Goal: Browse casually: Explore the website without a specific task or goal

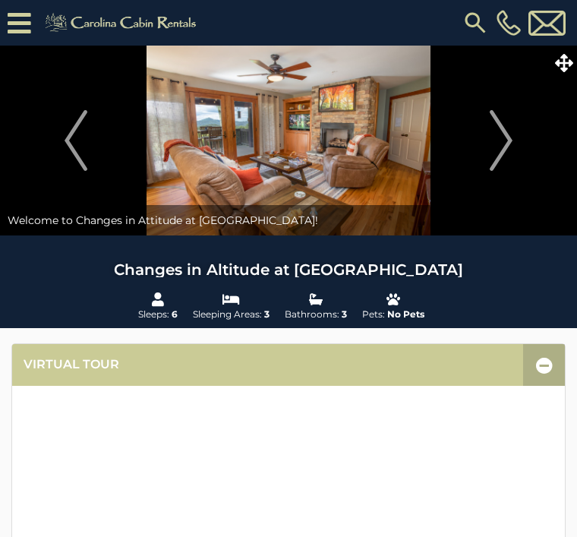
click at [513, 151] on img "Next" at bounding box center [501, 140] width 23 height 61
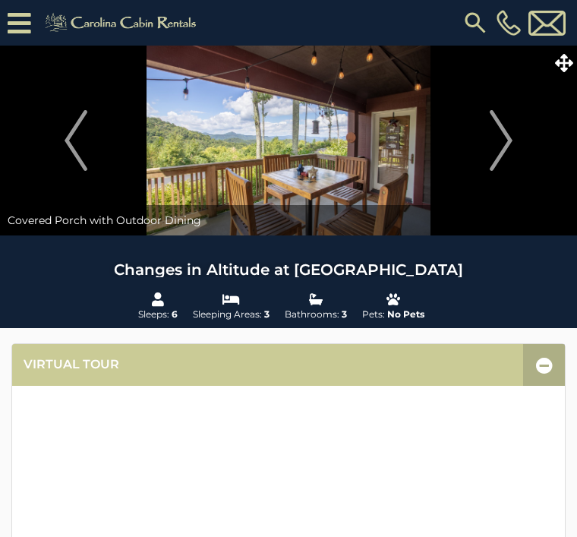
click at [507, 153] on img "Next" at bounding box center [501, 140] width 23 height 61
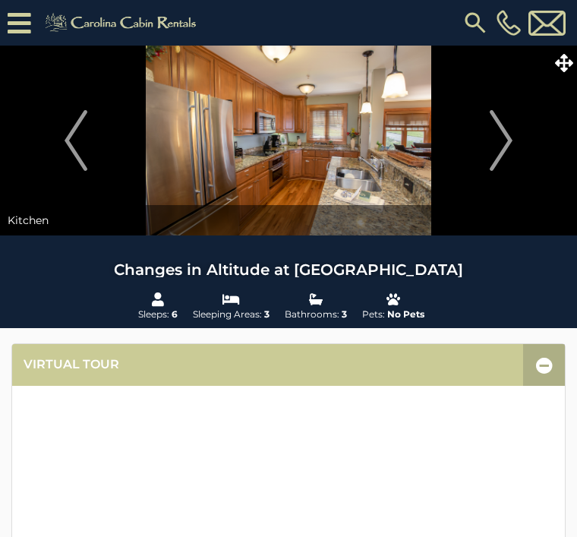
click at [506, 143] on img "Next" at bounding box center [501, 140] width 23 height 61
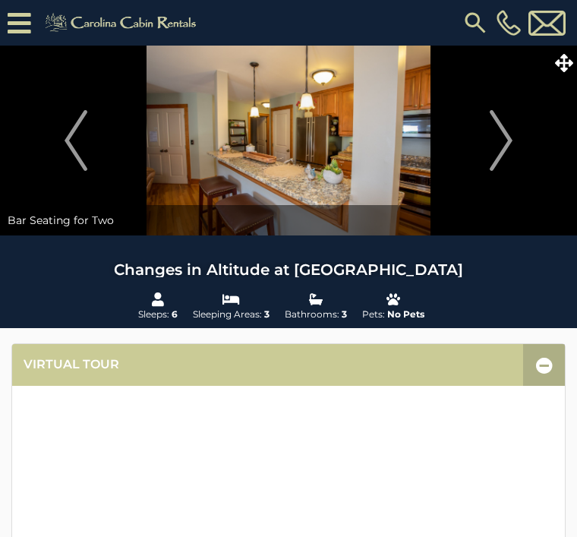
click at [510, 153] on img "Next" at bounding box center [501, 140] width 23 height 61
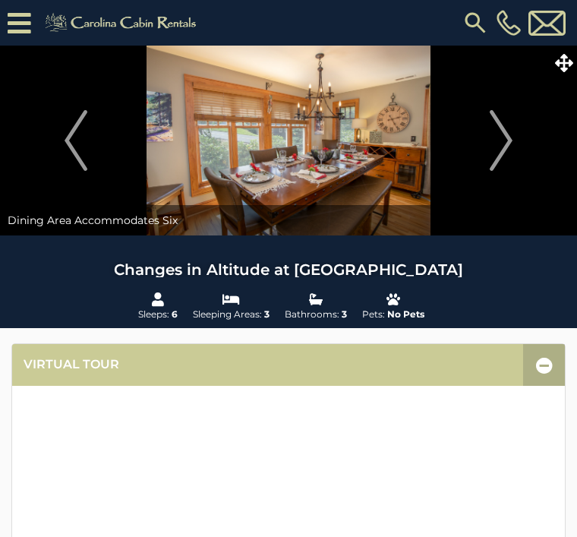
click at [510, 151] on img "Next" at bounding box center [501, 140] width 23 height 61
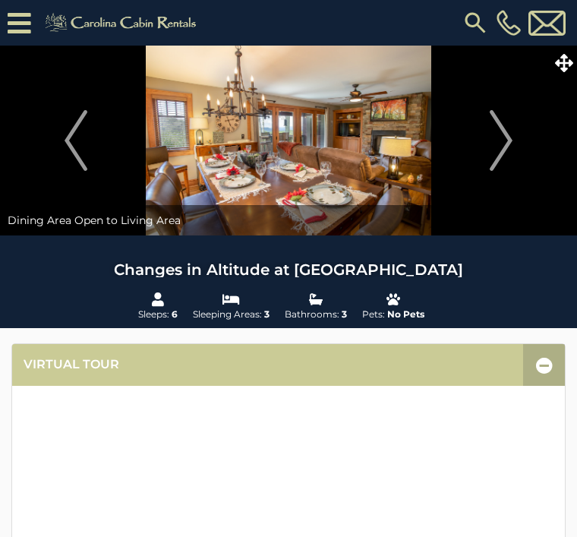
click at [510, 147] on img "Next" at bounding box center [501, 140] width 23 height 61
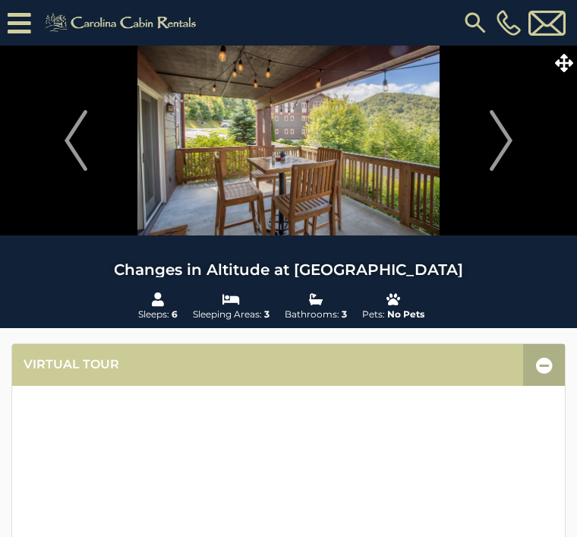
click at [515, 144] on button "Next" at bounding box center [501, 141] width 137 height 190
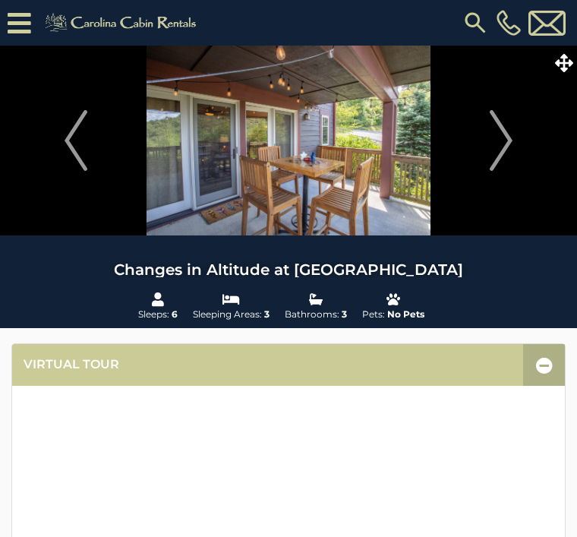
click at [507, 153] on img "Next" at bounding box center [501, 140] width 23 height 61
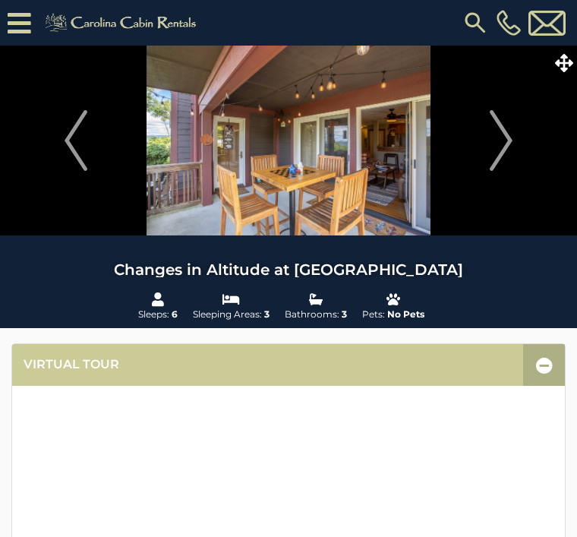
click at [527, 150] on button "Next" at bounding box center [501, 141] width 137 height 190
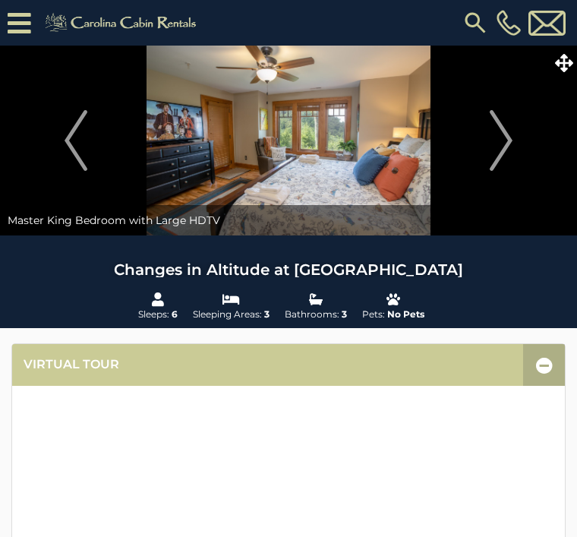
click at [516, 151] on button "Next" at bounding box center [501, 141] width 137 height 190
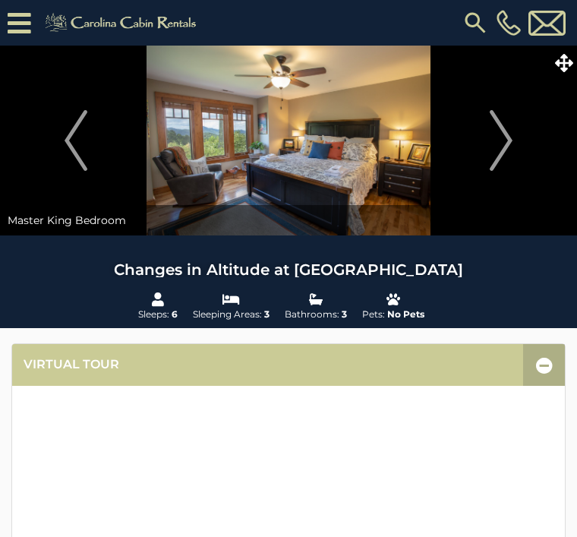
click at [513, 158] on img "Next" at bounding box center [501, 140] width 23 height 61
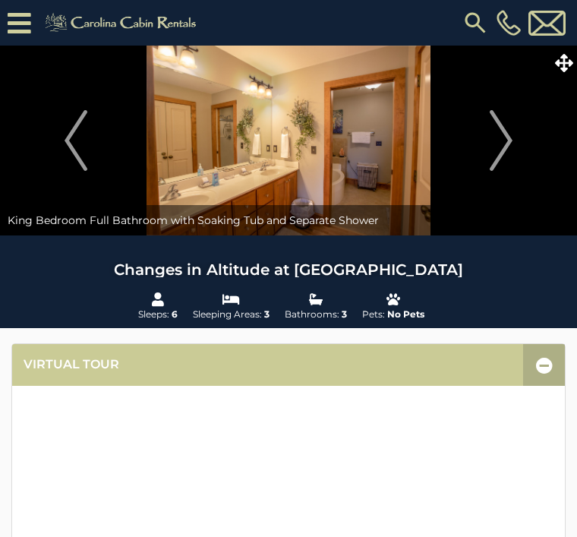
click at [510, 137] on img "Next" at bounding box center [501, 140] width 23 height 61
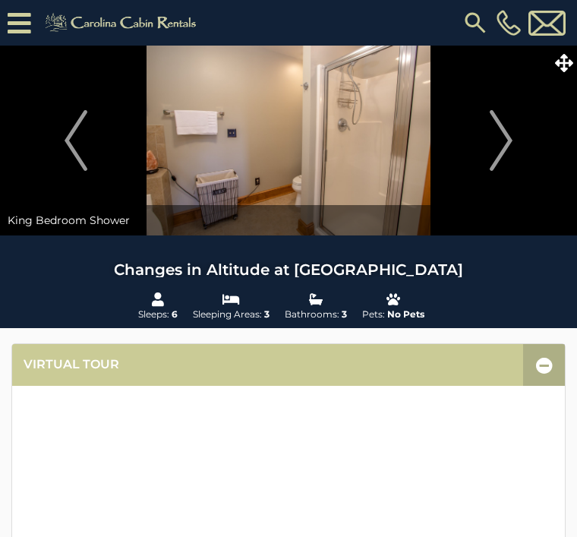
click at [520, 153] on button "Next" at bounding box center [501, 141] width 137 height 190
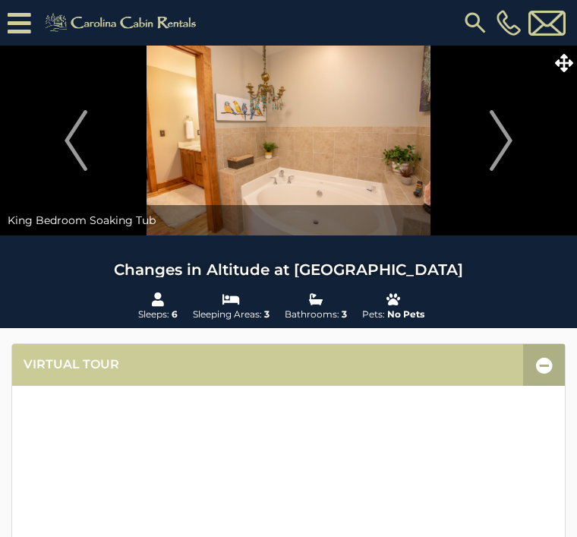
click at [504, 140] on img "Next" at bounding box center [501, 140] width 23 height 61
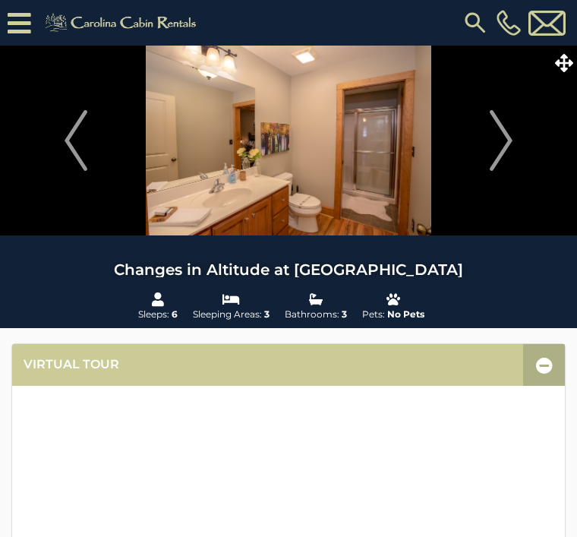
click at [520, 157] on button "Next" at bounding box center [501, 141] width 137 height 190
